Goal: Check status

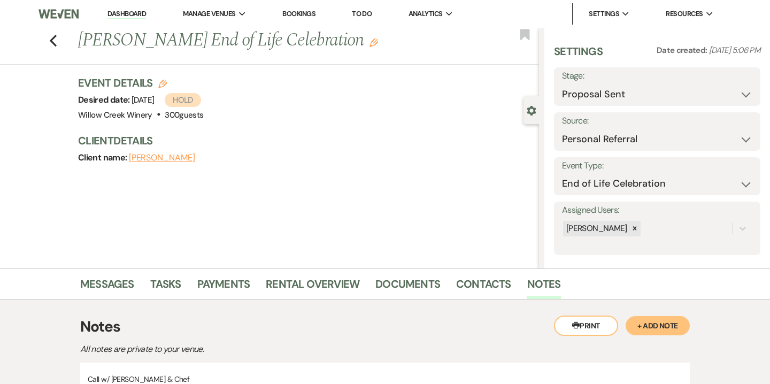
select select "6"
select select "12"
select select "14"
click at [308, 11] on link "Bookings" at bounding box center [298, 13] width 33 height 9
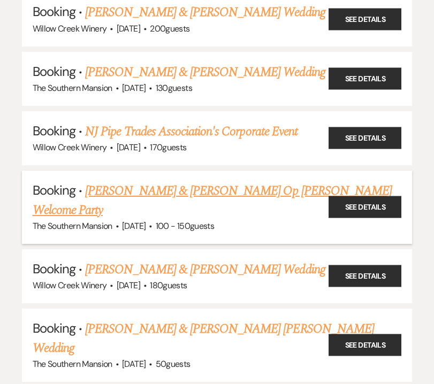
scroll to position [927, 0]
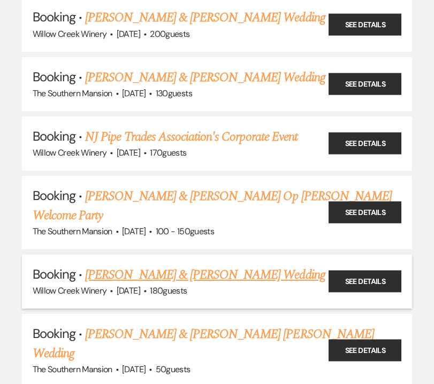
click at [126, 265] on link "[PERSON_NAME] & [PERSON_NAME] Wedding" at bounding box center [205, 274] width 240 height 19
